Goal: Find specific page/section: Find specific page/section

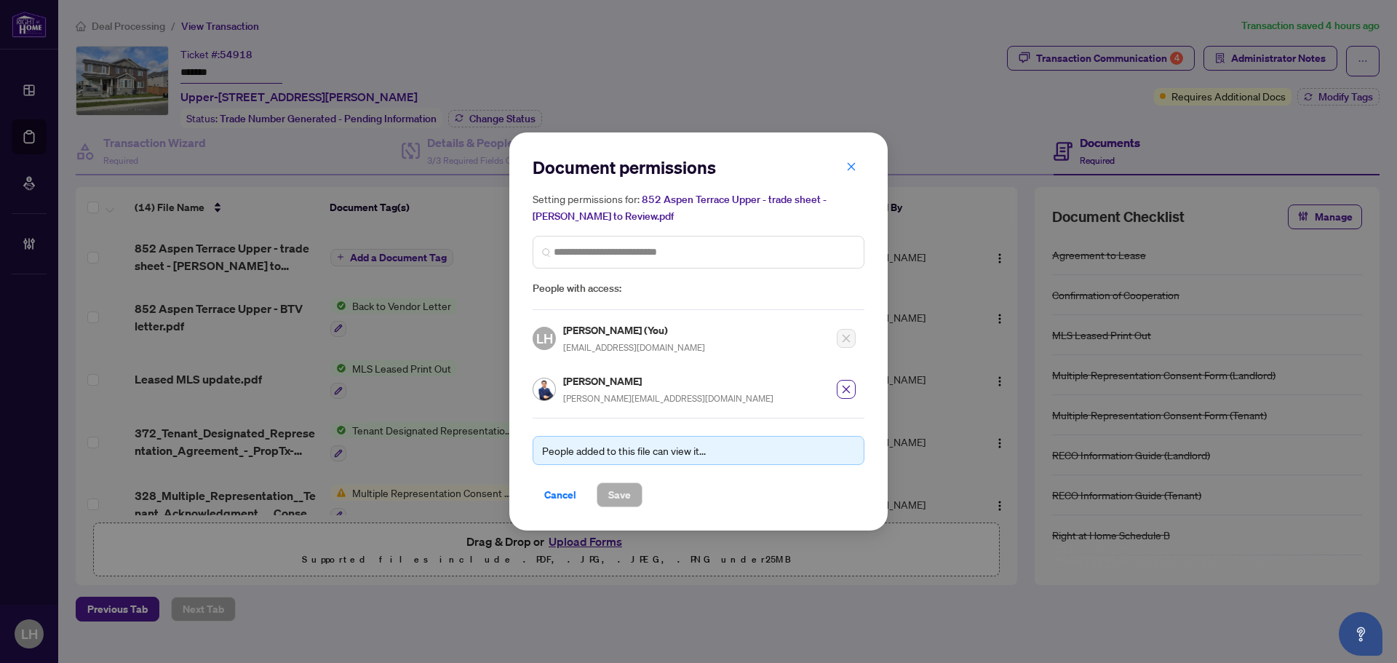
click at [853, 167] on icon "close" at bounding box center [852, 167] width 8 height 8
